Goal: Transaction & Acquisition: Purchase product/service

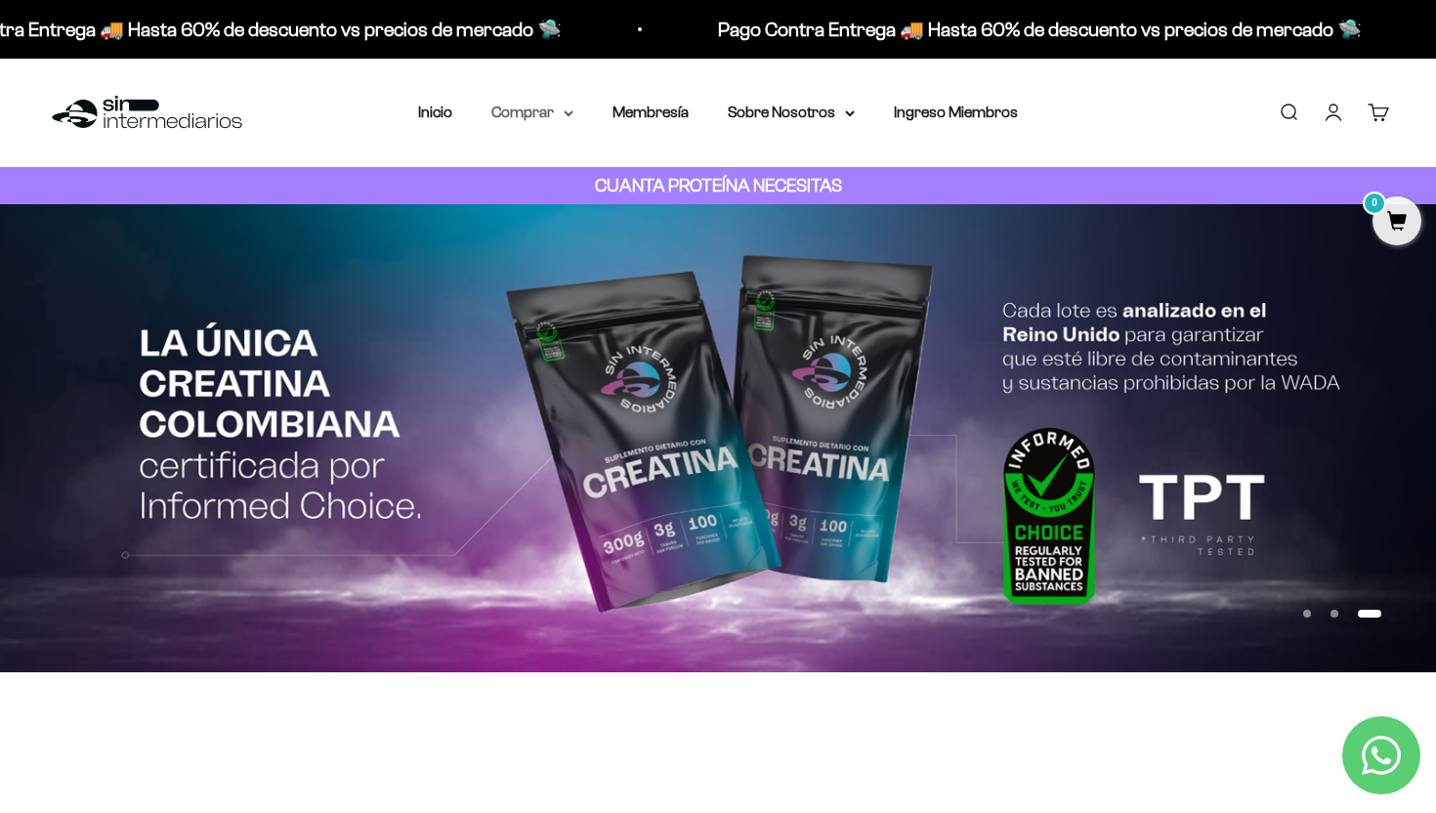
click at [547, 120] on summary "Comprar" at bounding box center [532, 112] width 82 height 25
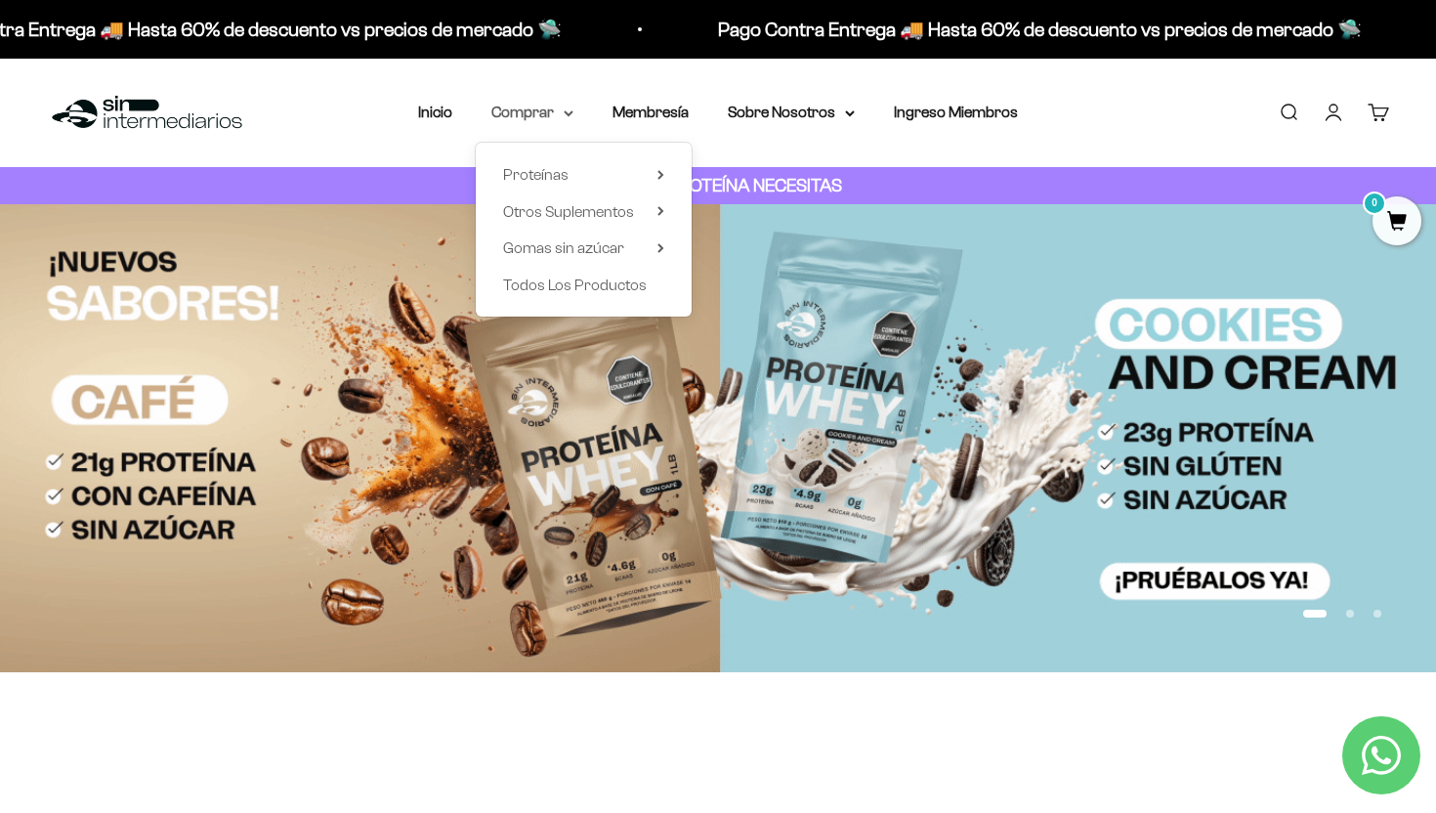
click at [567, 116] on icon at bounding box center [569, 113] width 10 height 7
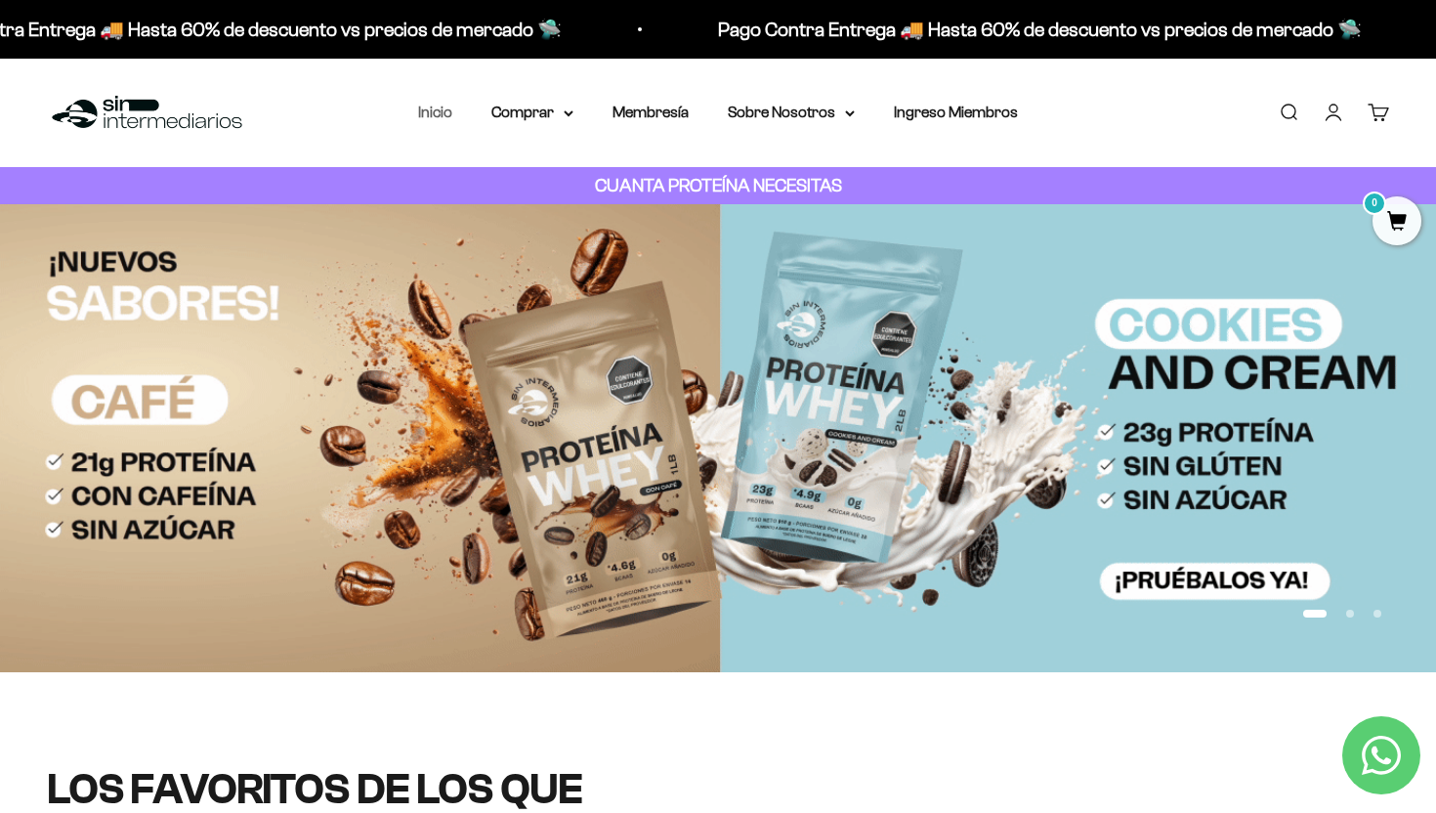
click at [434, 112] on link "Inicio" at bounding box center [435, 112] width 34 height 17
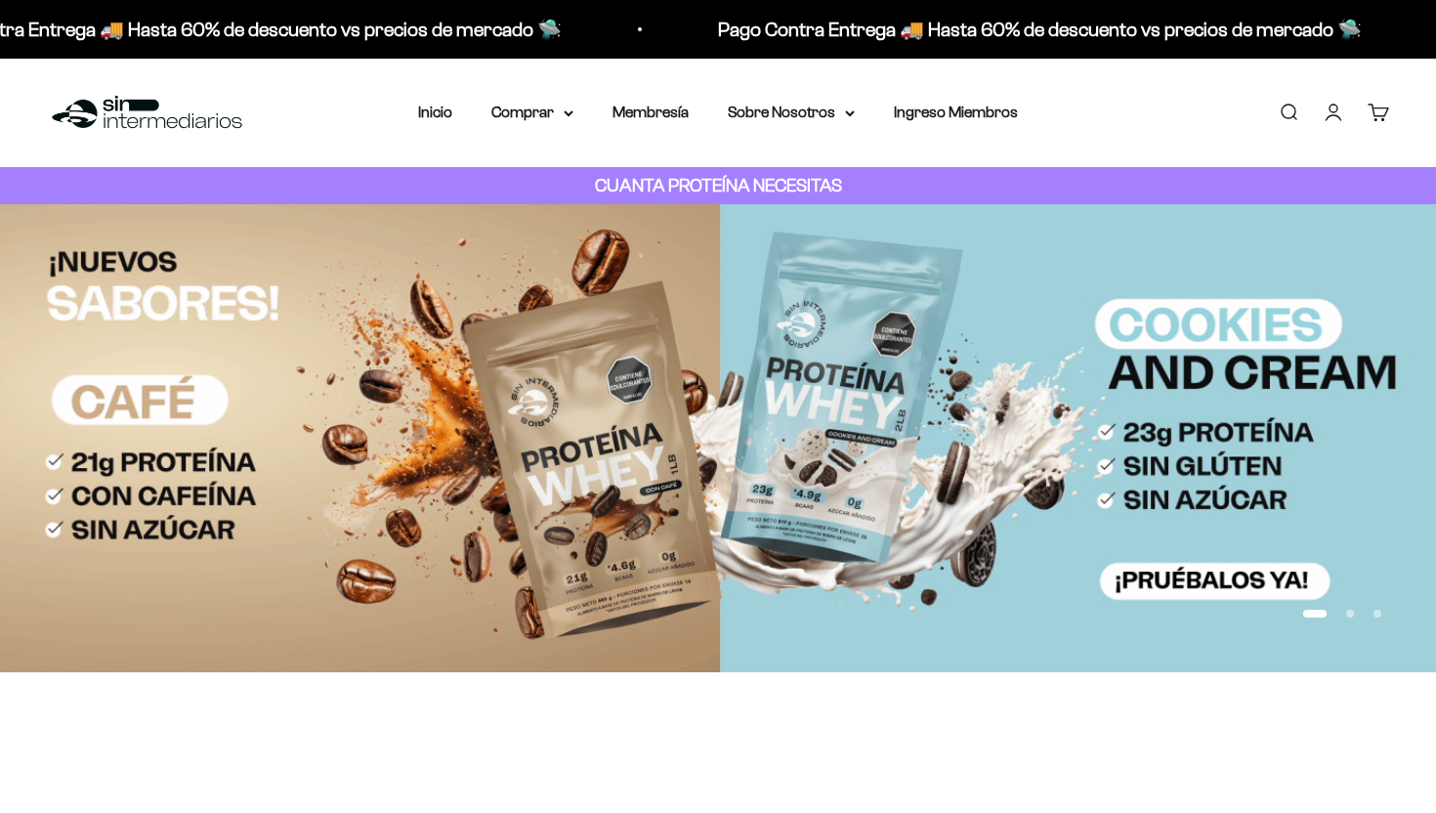
click at [557, 112] on summary "Comprar" at bounding box center [532, 112] width 82 height 25
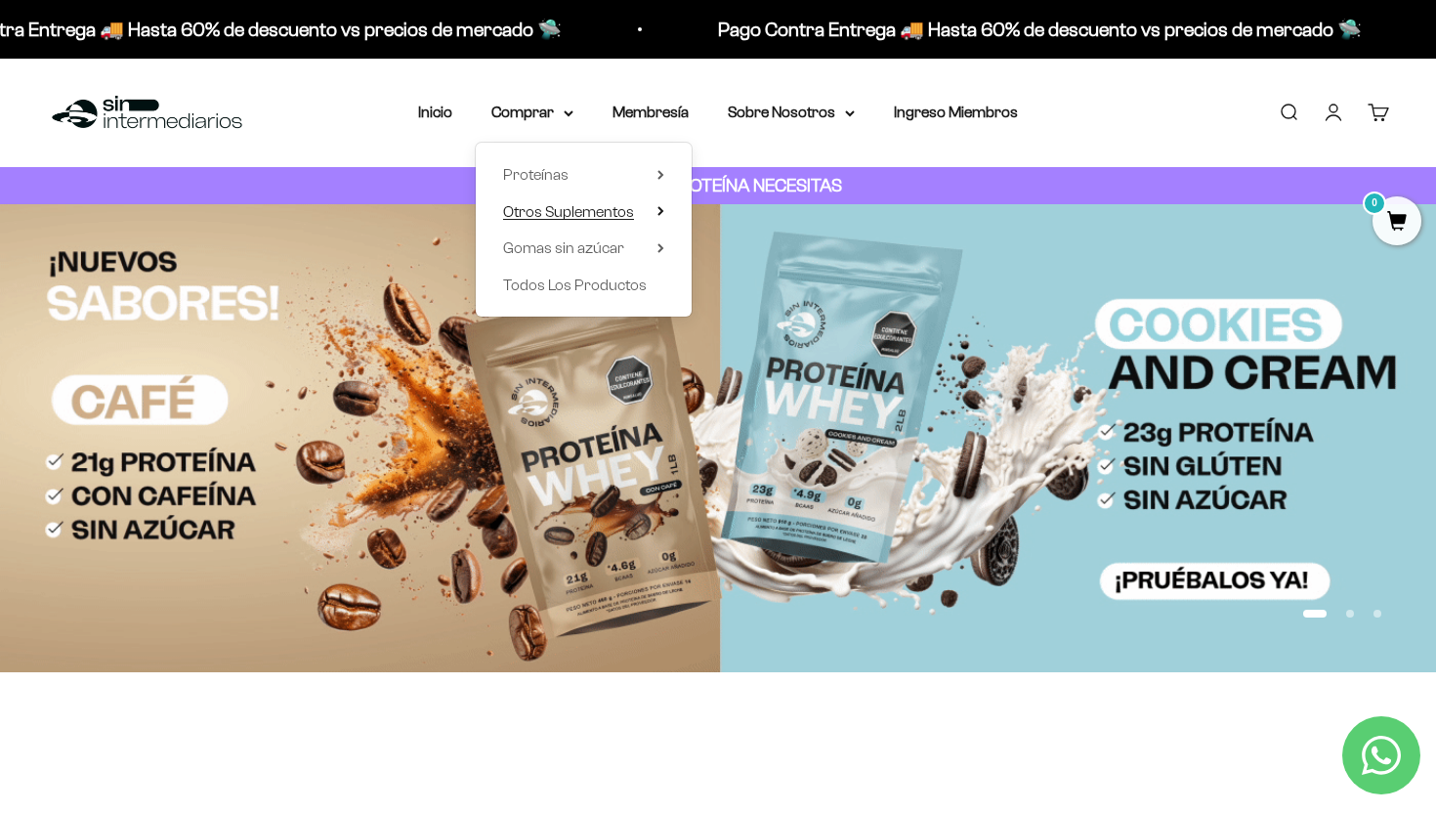
click at [572, 207] on span "Otros Suplementos" at bounding box center [568, 211] width 131 height 17
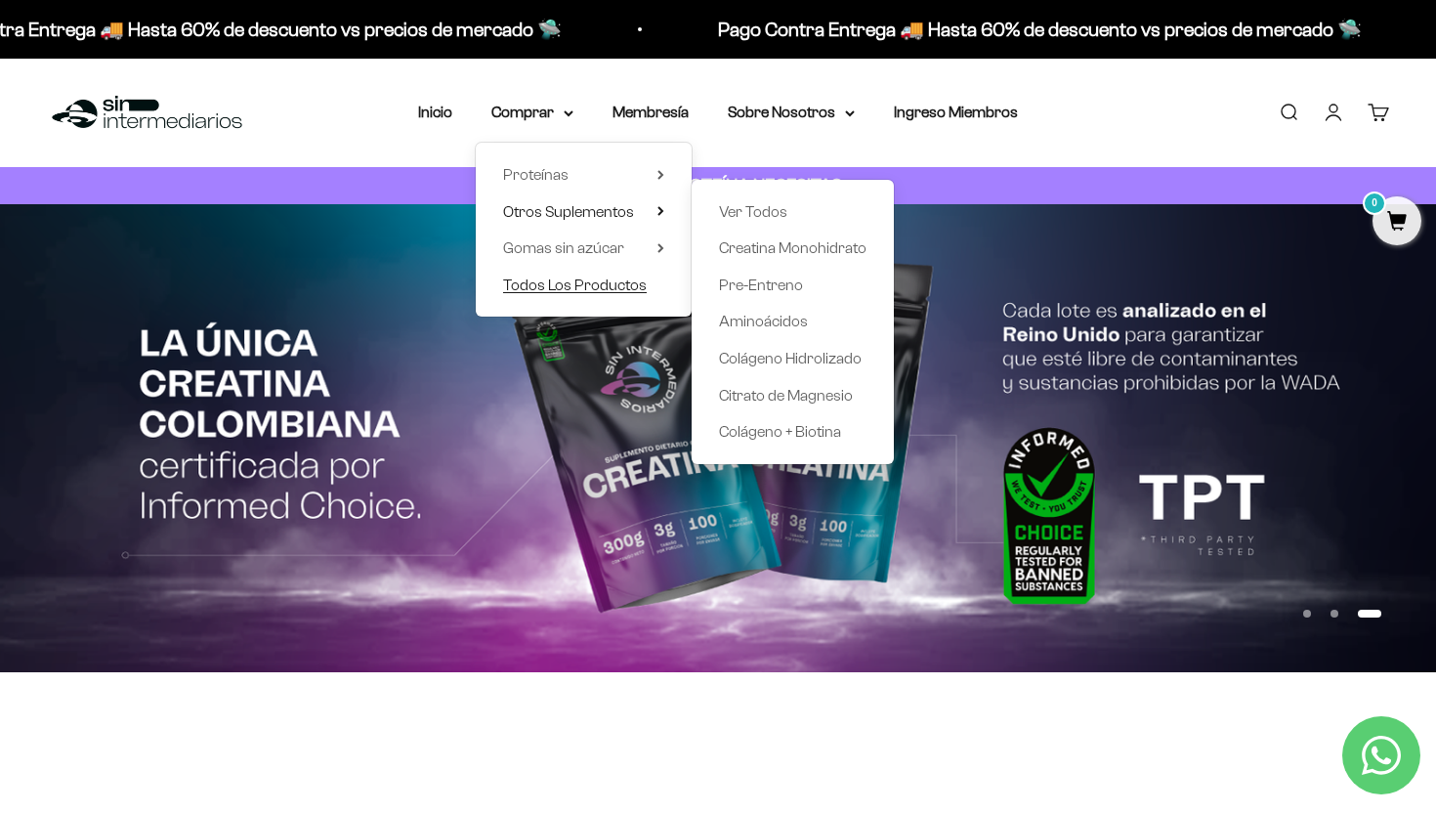
click at [601, 284] on span "Todos Los Productos" at bounding box center [575, 284] width 144 height 17
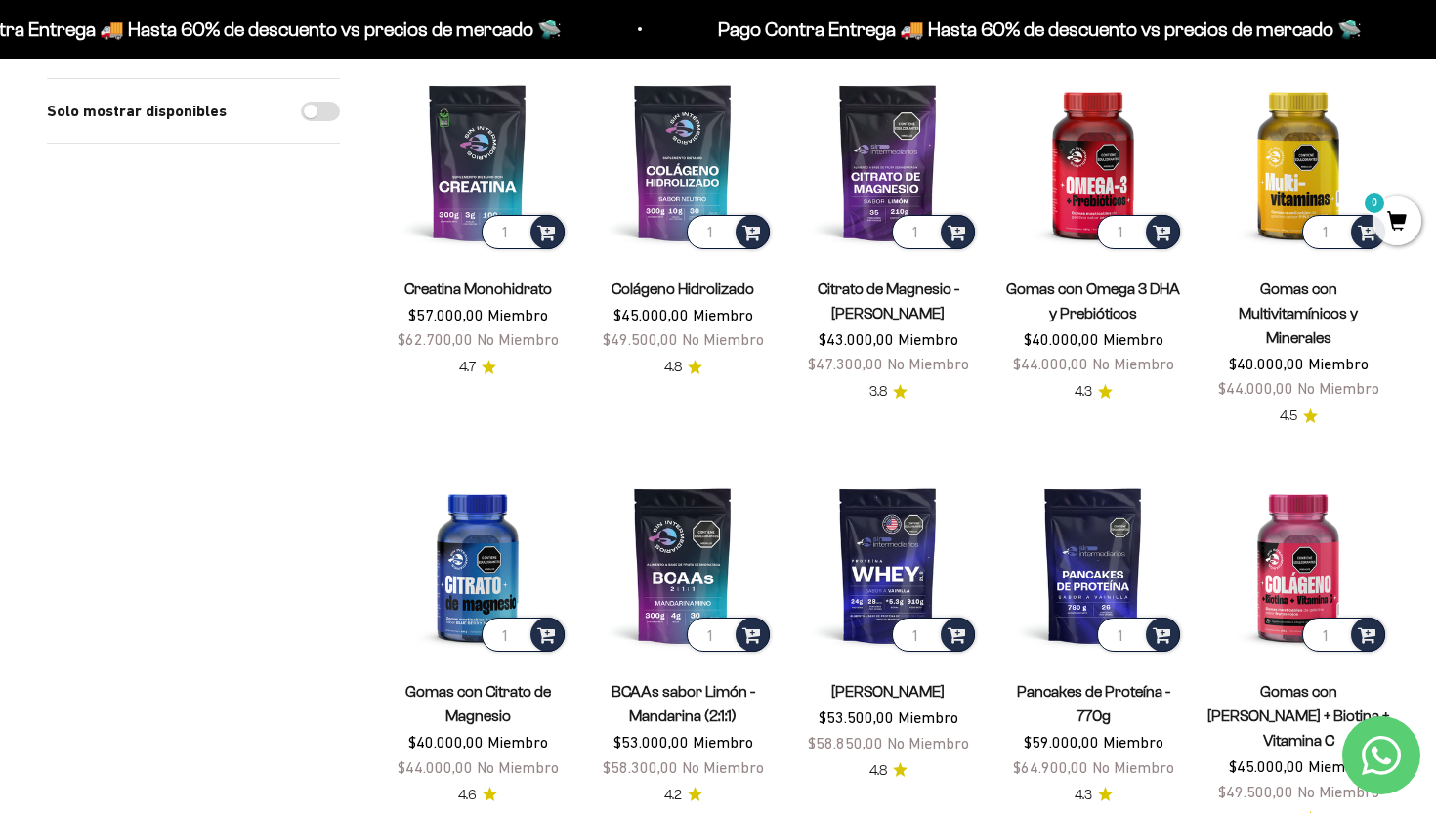
scroll to position [233, 0]
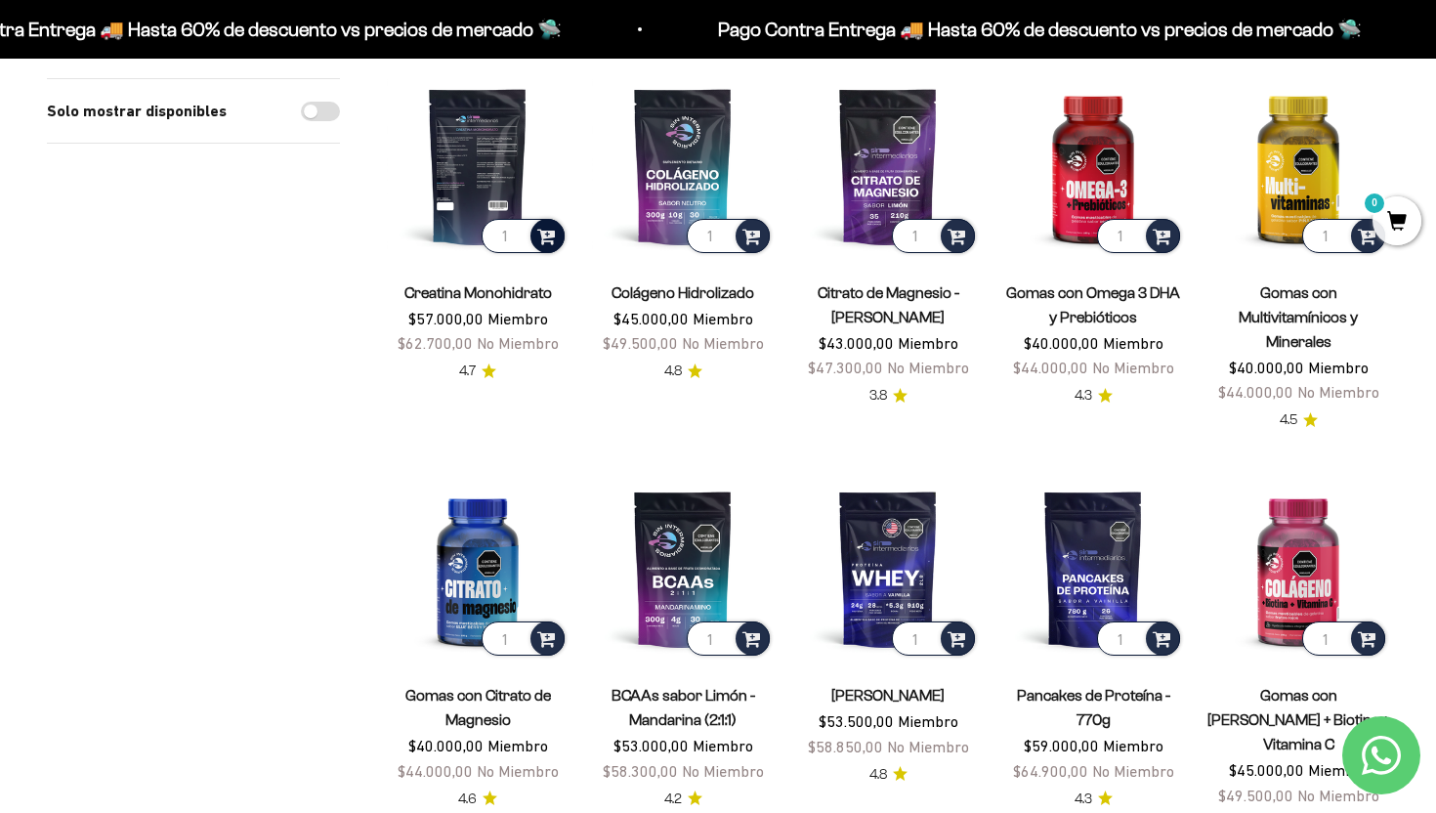
click at [552, 236] on span at bounding box center [546, 235] width 19 height 22
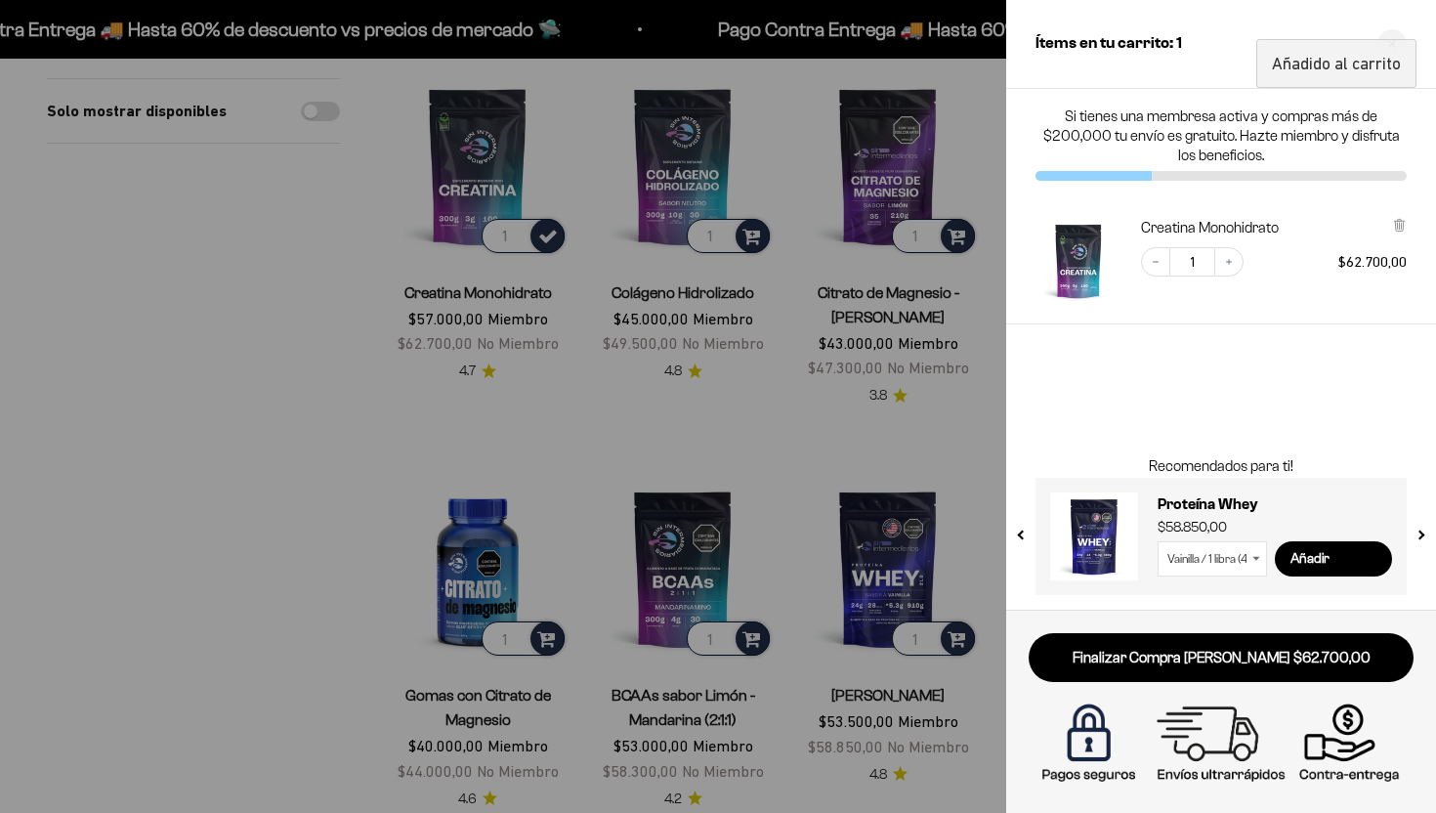
click at [985, 123] on div at bounding box center [718, 406] width 1436 height 813
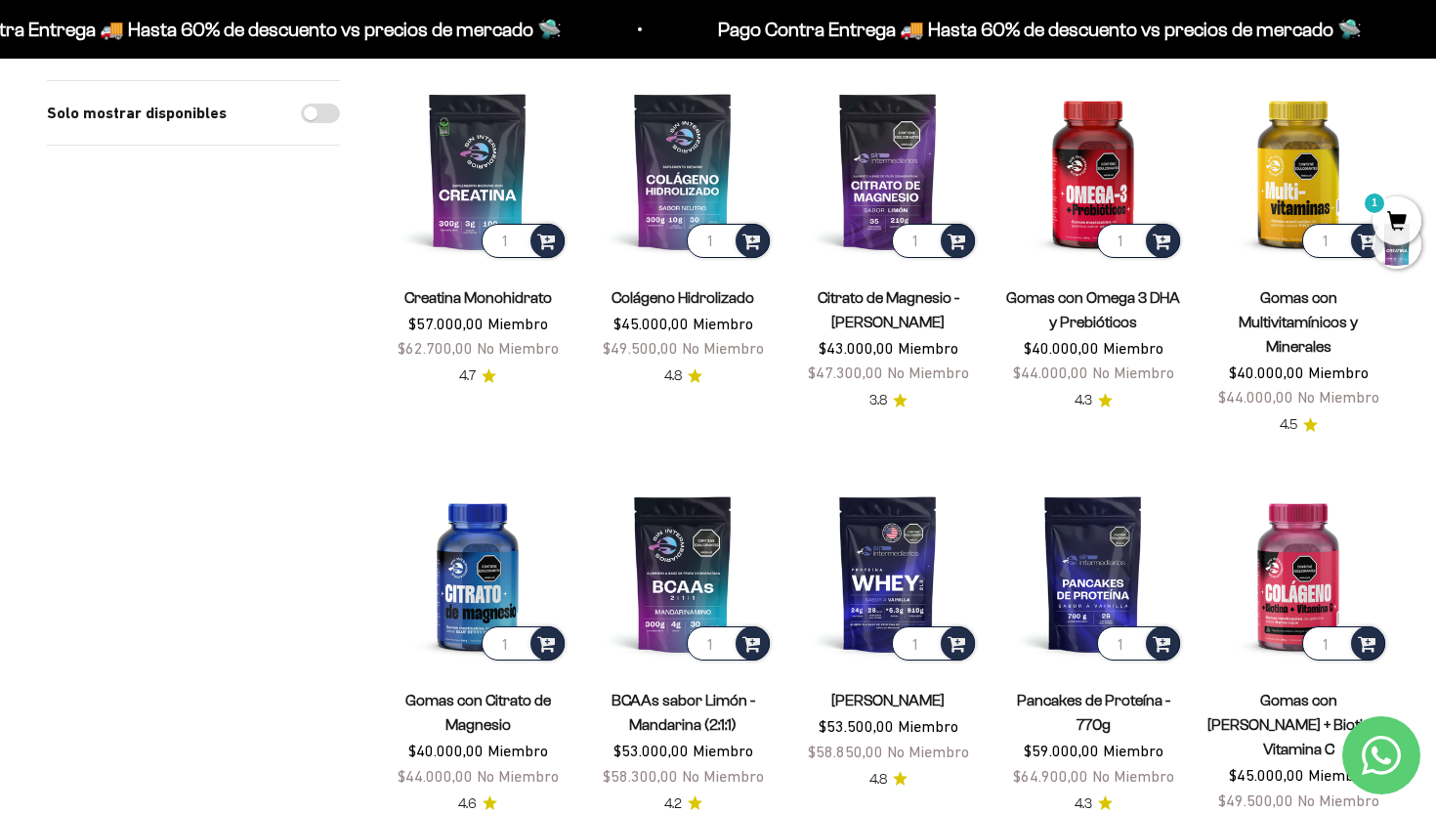
scroll to position [0, 0]
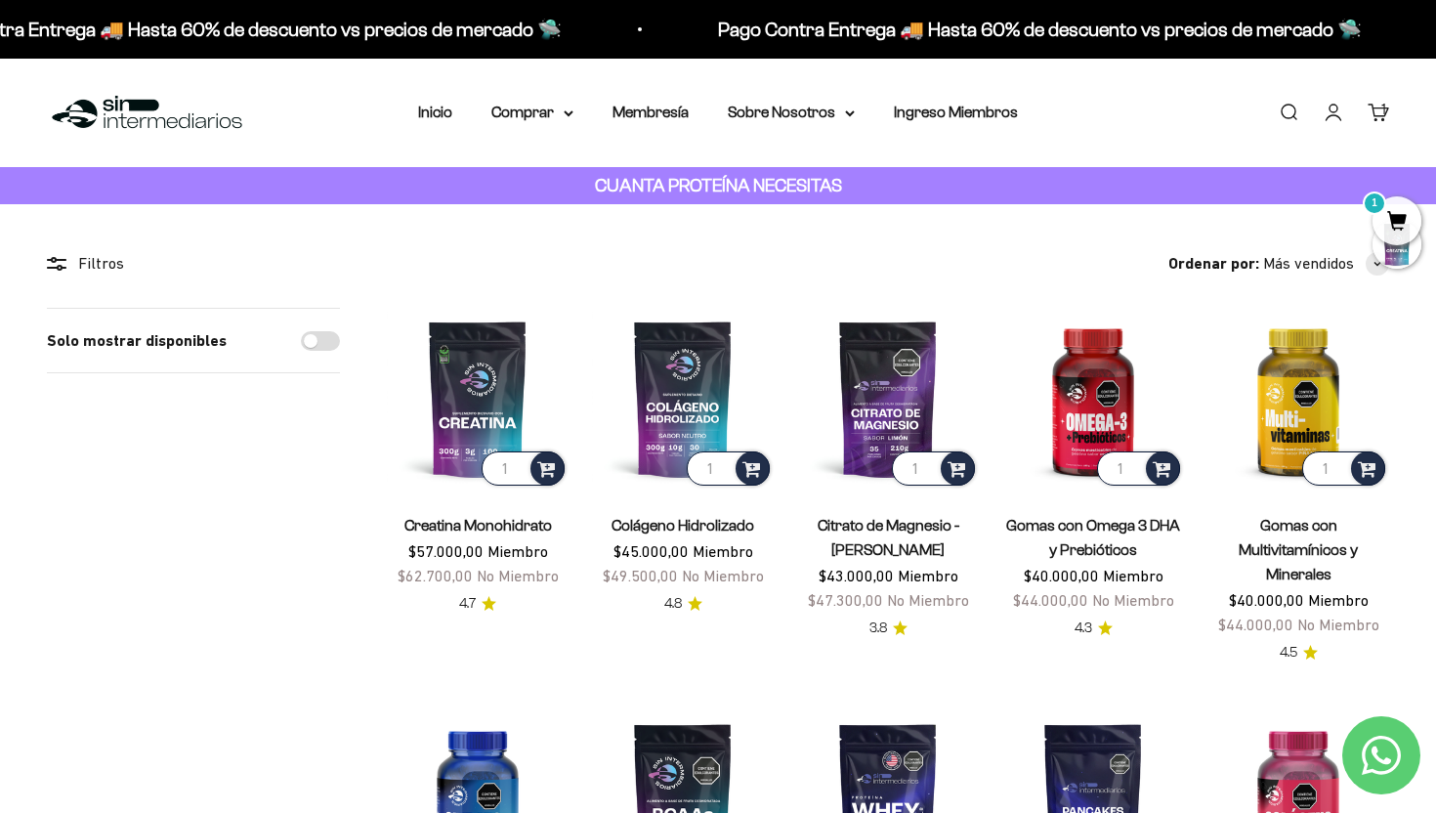
click at [1400, 213] on span "1" at bounding box center [1397, 220] width 49 height 49
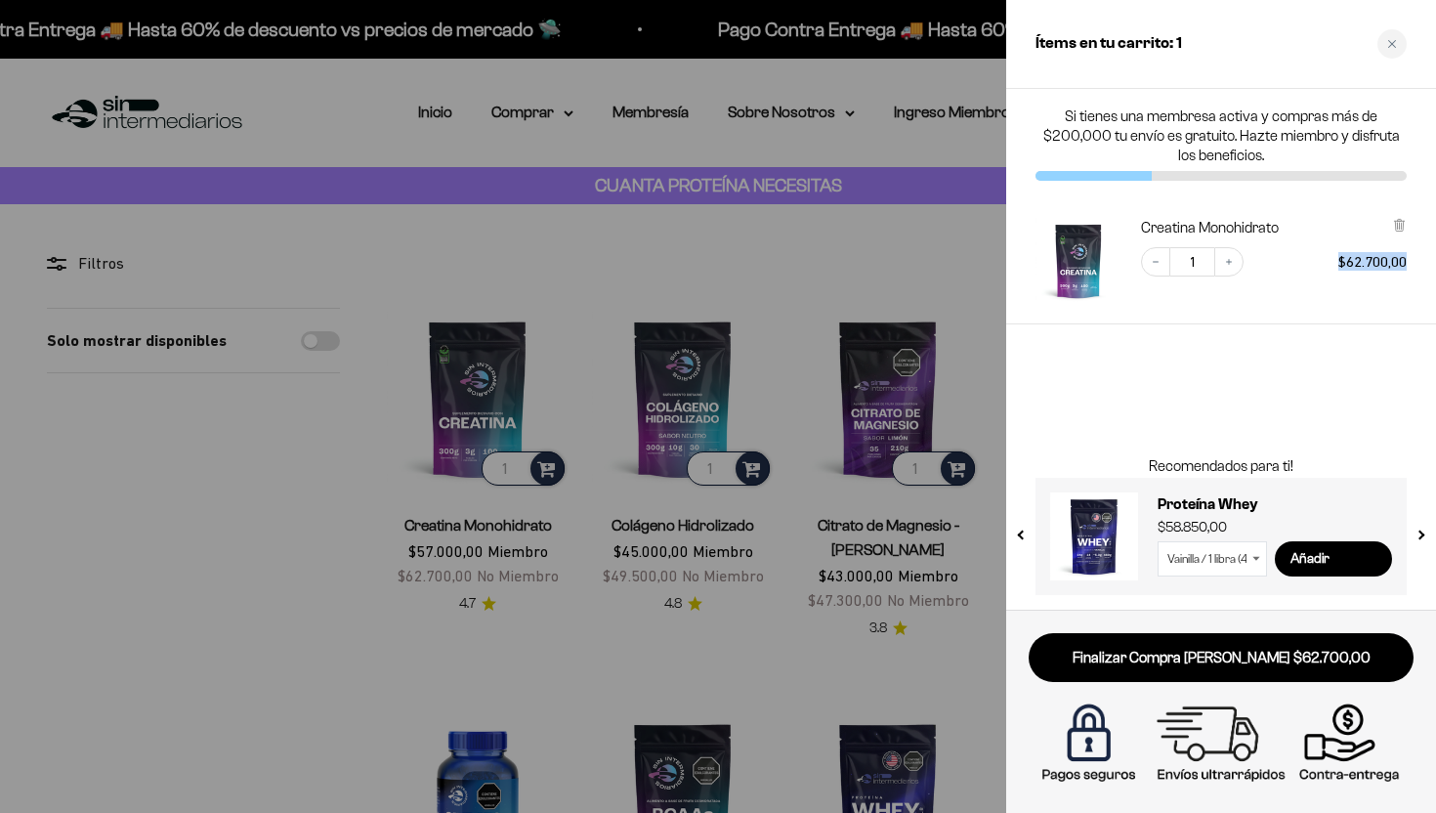
drag, startPoint x: 1338, startPoint y: 264, endPoint x: 1422, endPoint y: 262, distance: 84.0
click at [1422, 262] on div "Creatina Monohidrato Decrease quantity 1 Increase quantity $62.700,00" at bounding box center [1221, 261] width 430 height 126
click at [1342, 218] on div "Creatina Monohidrato" at bounding box center [1274, 228] width 266 height 20
click at [1393, 46] on icon "Close cart" at bounding box center [1392, 44] width 8 height 8
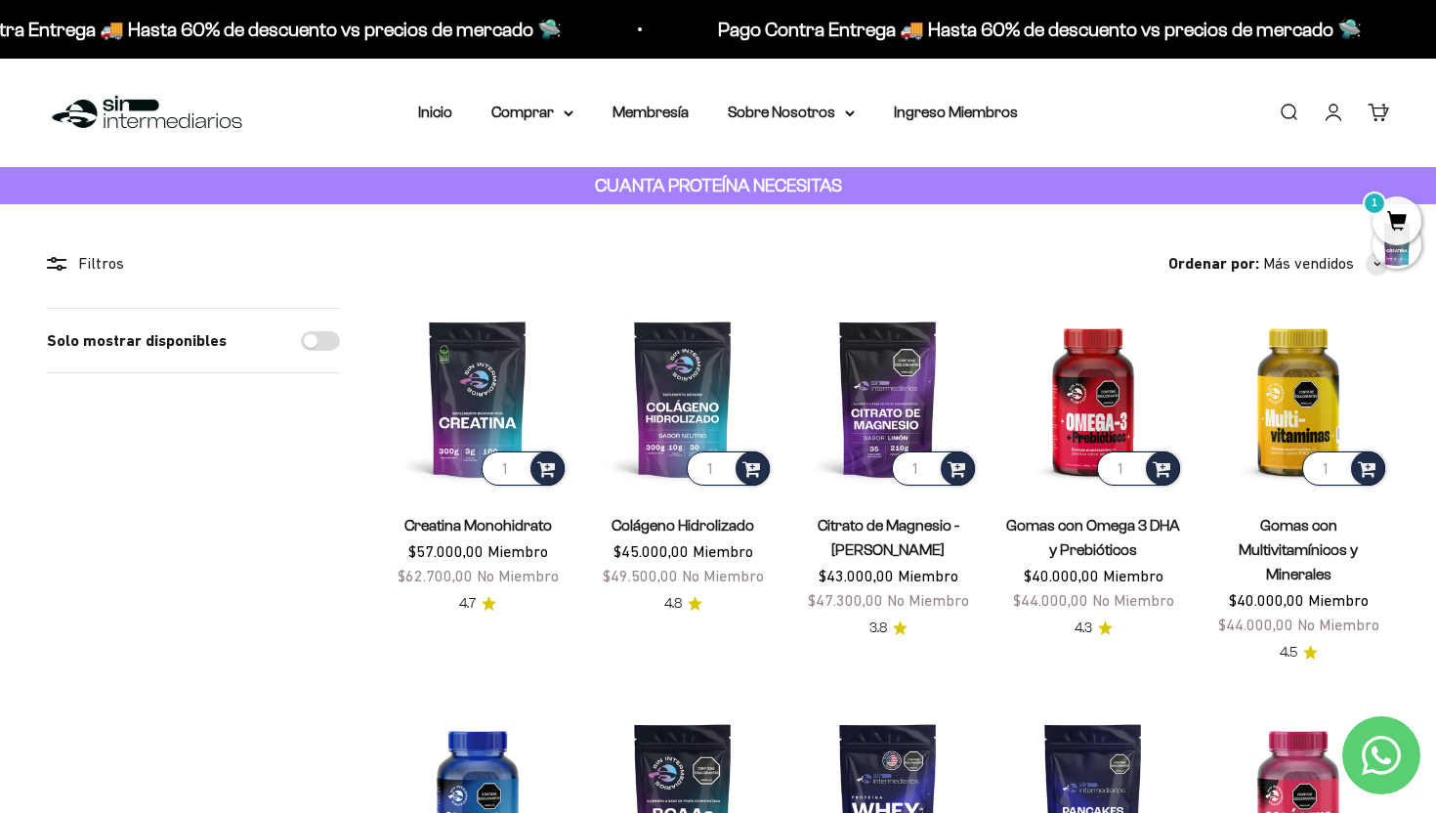
click at [1289, 112] on link "Buscar" at bounding box center [1288, 112] width 21 height 21
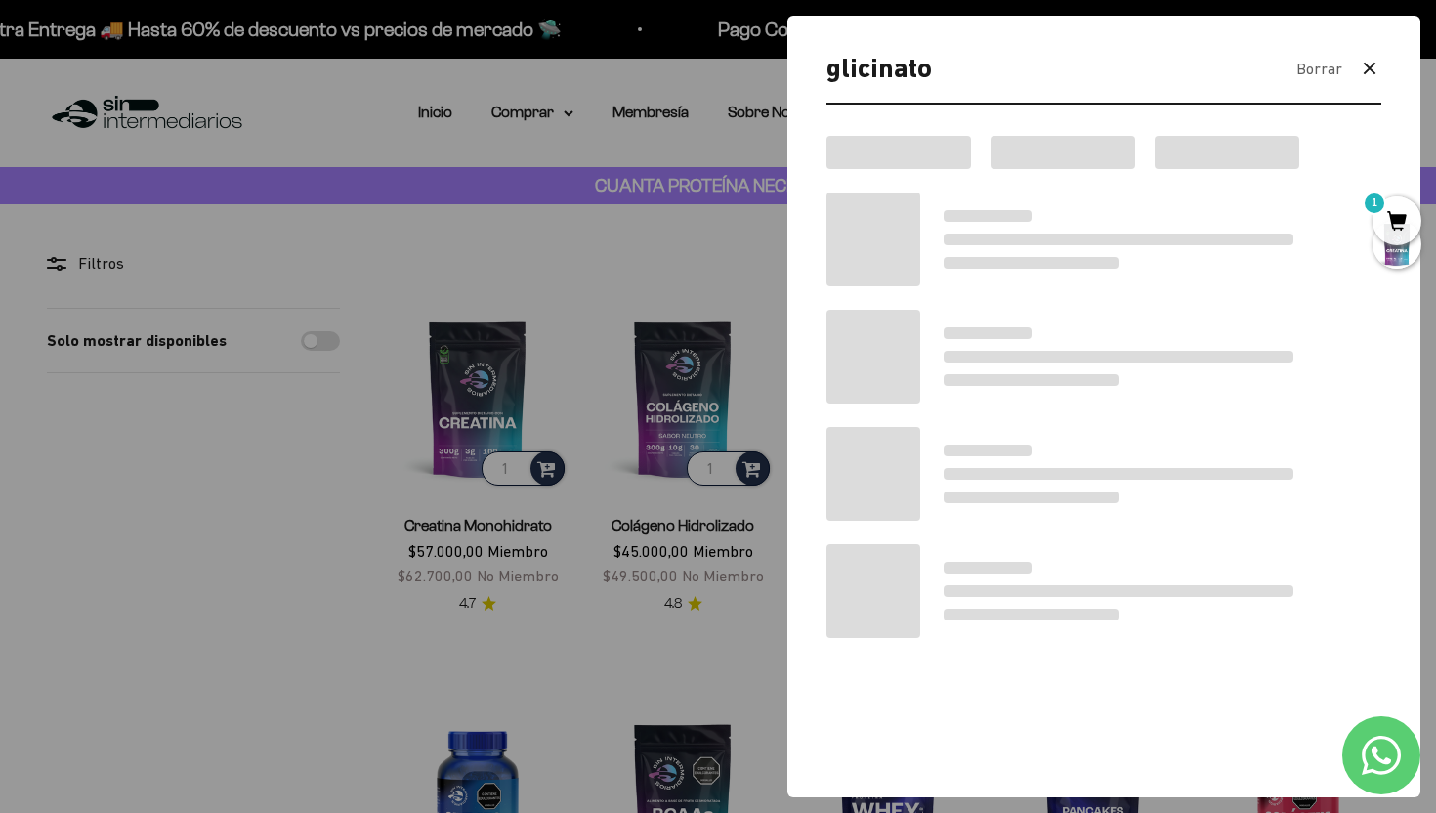
type input "glicinato"
